Goal: Browse casually

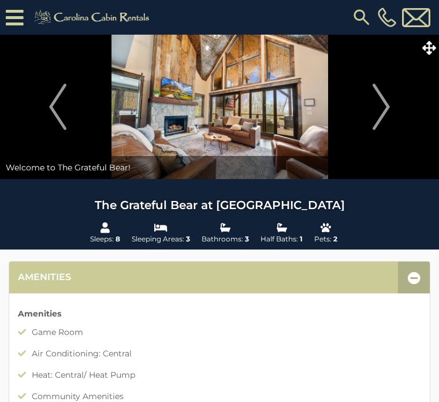
click at [387, 105] on img "Next" at bounding box center [381, 107] width 17 height 46
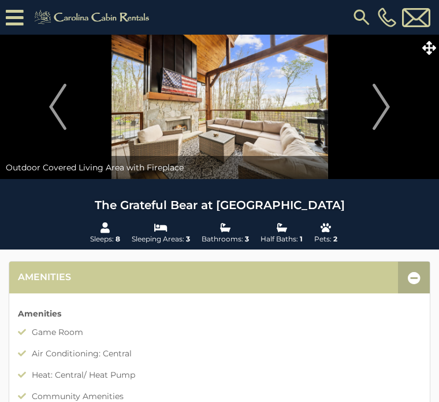
click at [394, 102] on button "Next" at bounding box center [382, 107] width 104 height 145
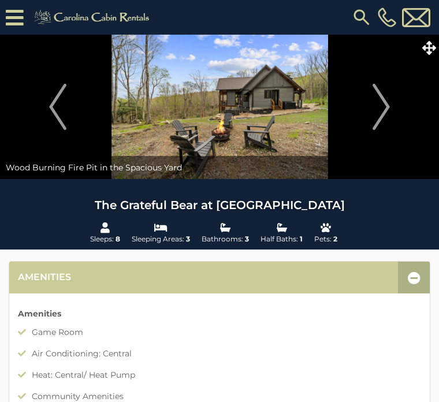
click at [393, 109] on button "Next" at bounding box center [382, 107] width 104 height 145
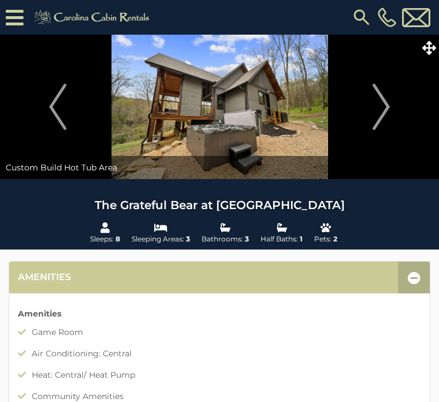
click at [386, 113] on img "Next" at bounding box center [381, 107] width 17 height 46
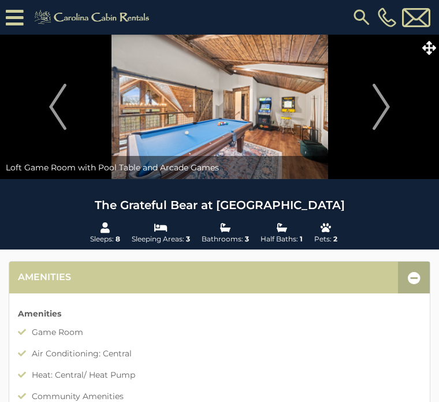
click at [388, 110] on img "Next" at bounding box center [381, 107] width 17 height 46
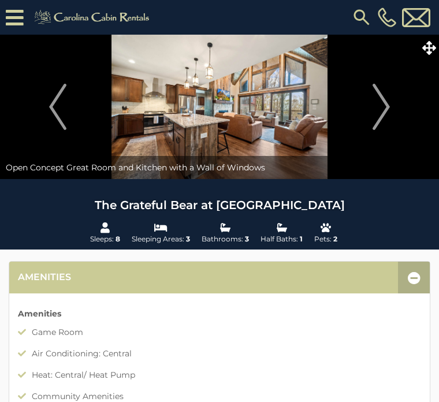
click at [390, 108] on img "Next" at bounding box center [381, 107] width 17 height 46
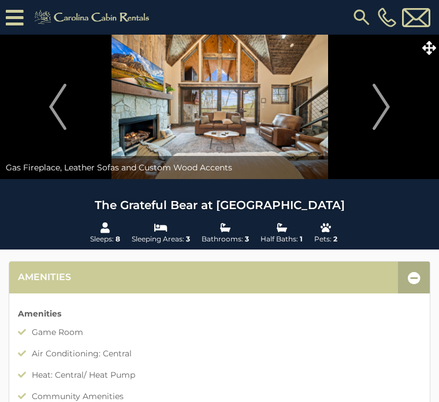
click at [391, 105] on button "Next" at bounding box center [382, 107] width 104 height 145
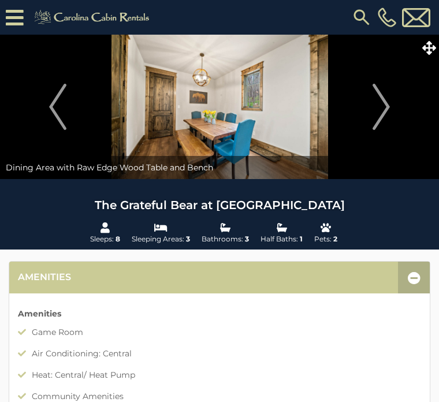
click at [390, 105] on img "Next" at bounding box center [381, 107] width 17 height 46
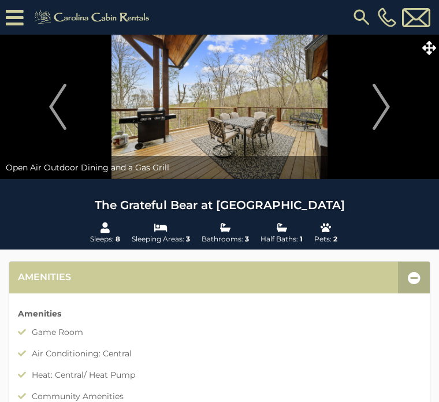
click at [387, 104] on img "Next" at bounding box center [381, 107] width 17 height 46
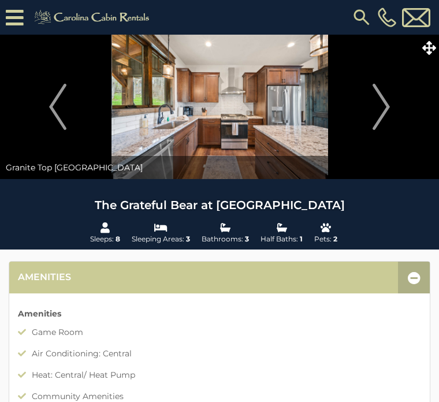
click at [386, 102] on img "Next" at bounding box center [381, 107] width 17 height 46
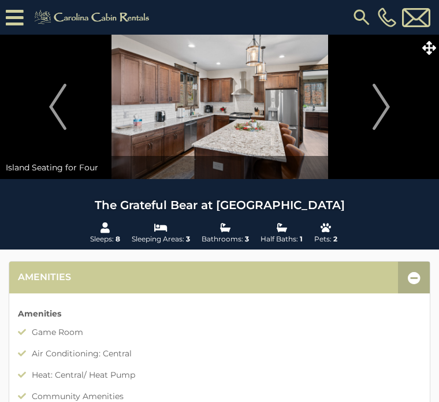
click at [390, 105] on img "Next" at bounding box center [381, 107] width 17 height 46
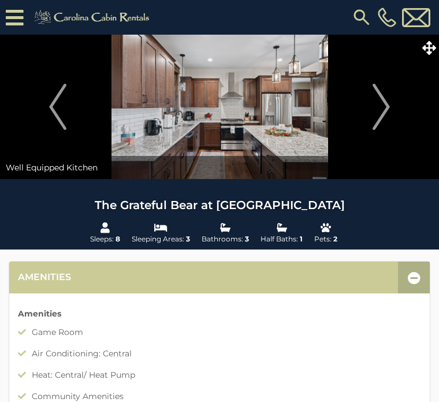
click at [383, 110] on img "Next" at bounding box center [381, 107] width 17 height 46
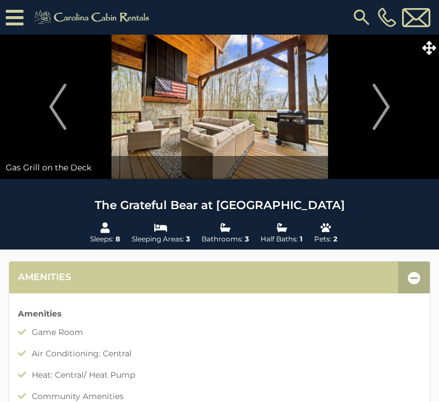
click at [378, 102] on img "Next" at bounding box center [381, 107] width 17 height 46
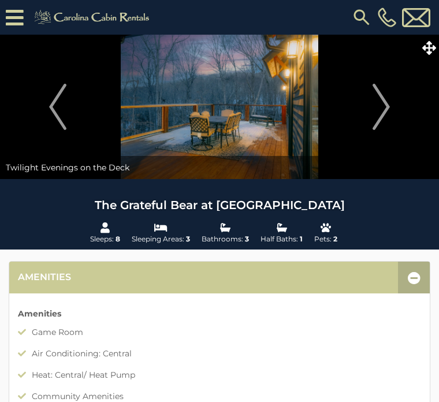
click at [380, 105] on img "Next" at bounding box center [381, 107] width 17 height 46
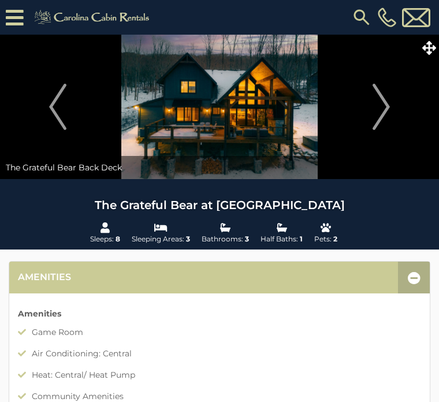
click at [382, 105] on img "Next" at bounding box center [381, 107] width 17 height 46
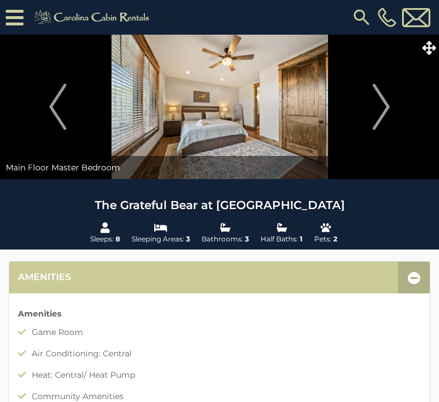
click at [380, 109] on img "Next" at bounding box center [381, 107] width 17 height 46
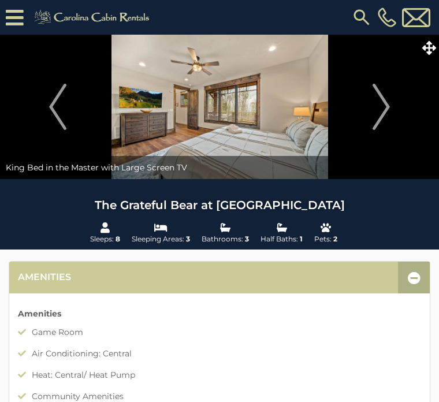
click at [385, 109] on img "Next" at bounding box center [381, 107] width 17 height 46
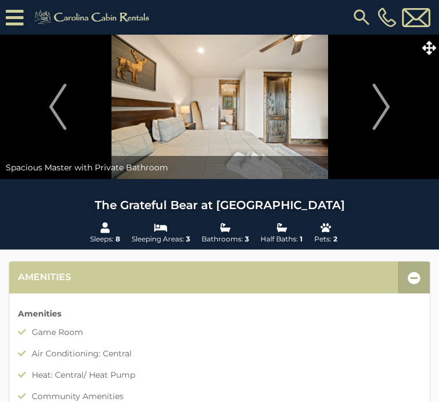
click at [387, 109] on img "Next" at bounding box center [381, 107] width 17 height 46
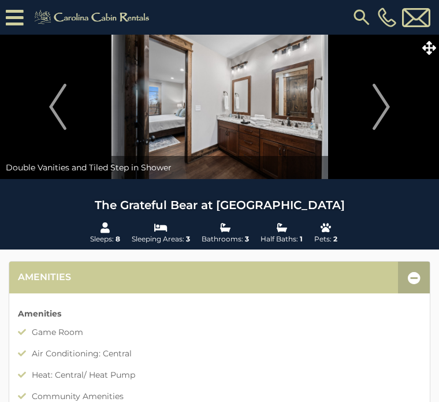
click at [385, 106] on img "Next" at bounding box center [381, 107] width 17 height 46
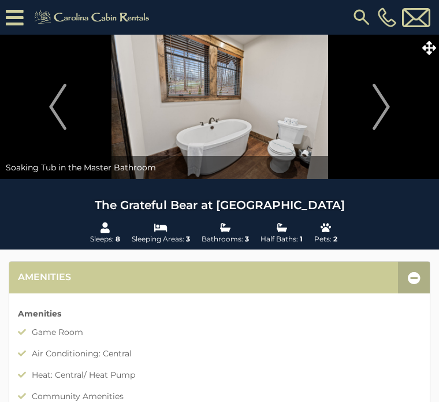
click at [383, 105] on img "Next" at bounding box center [381, 107] width 17 height 46
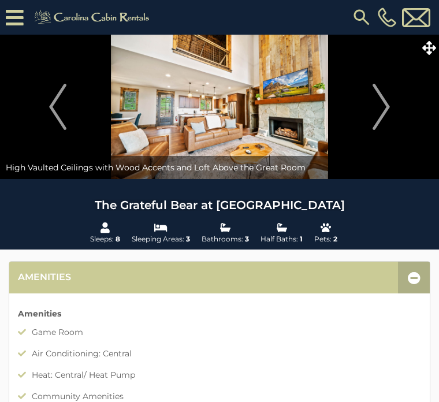
click at [386, 105] on img "Next" at bounding box center [381, 107] width 17 height 46
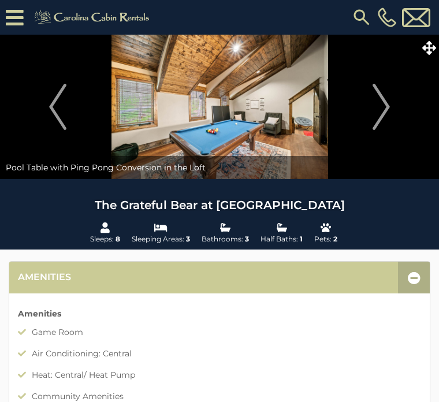
click at [384, 106] on img "Next" at bounding box center [381, 107] width 17 height 46
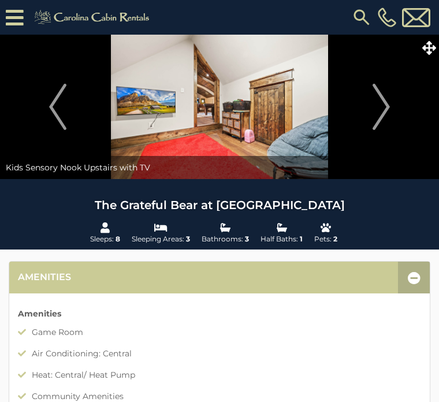
click at [390, 99] on img "Next" at bounding box center [381, 107] width 17 height 46
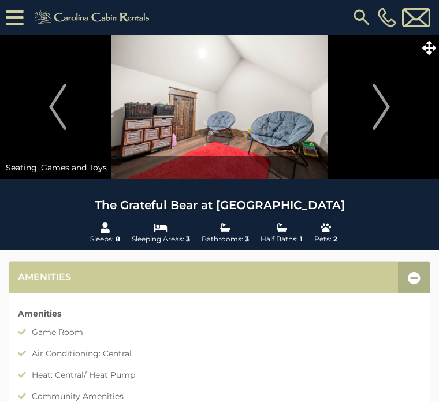
click at [386, 108] on img "Next" at bounding box center [381, 107] width 17 height 46
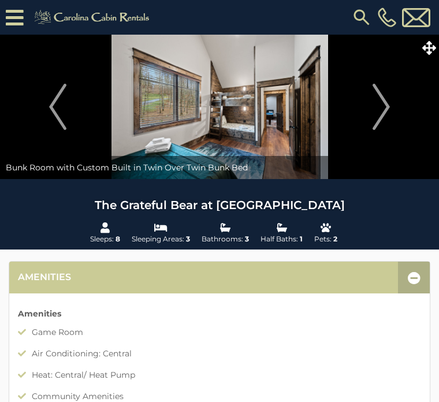
click at [383, 111] on img "Next" at bounding box center [381, 107] width 17 height 46
